Goal: Task Accomplishment & Management: Manage account settings

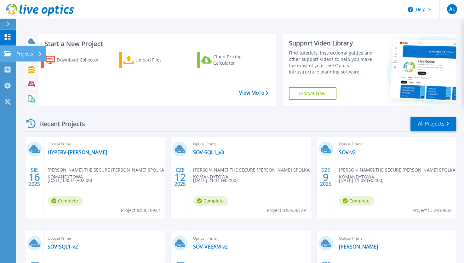
click at [9, 51] on icon at bounding box center [8, 53] width 8 height 5
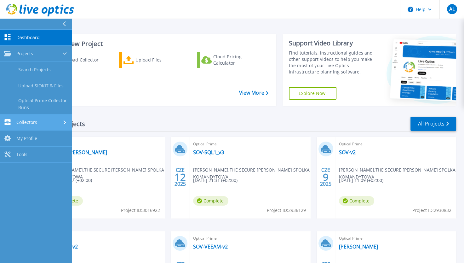
click at [40, 121] on div "Collectors" at bounding box center [36, 122] width 64 height 6
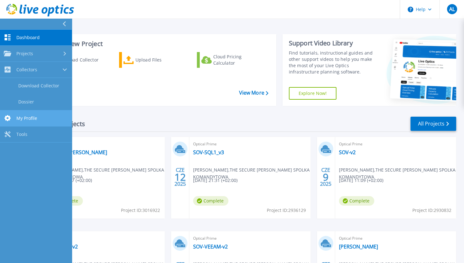
click at [41, 118] on link "My Profile My Profile" at bounding box center [36, 118] width 72 height 16
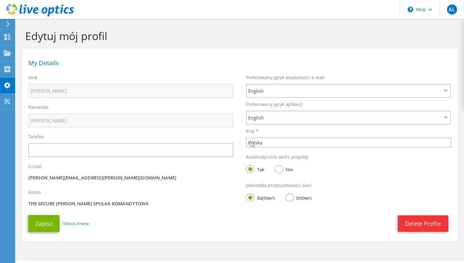
select select "173"
